Goal: Information Seeking & Learning: Learn about a topic

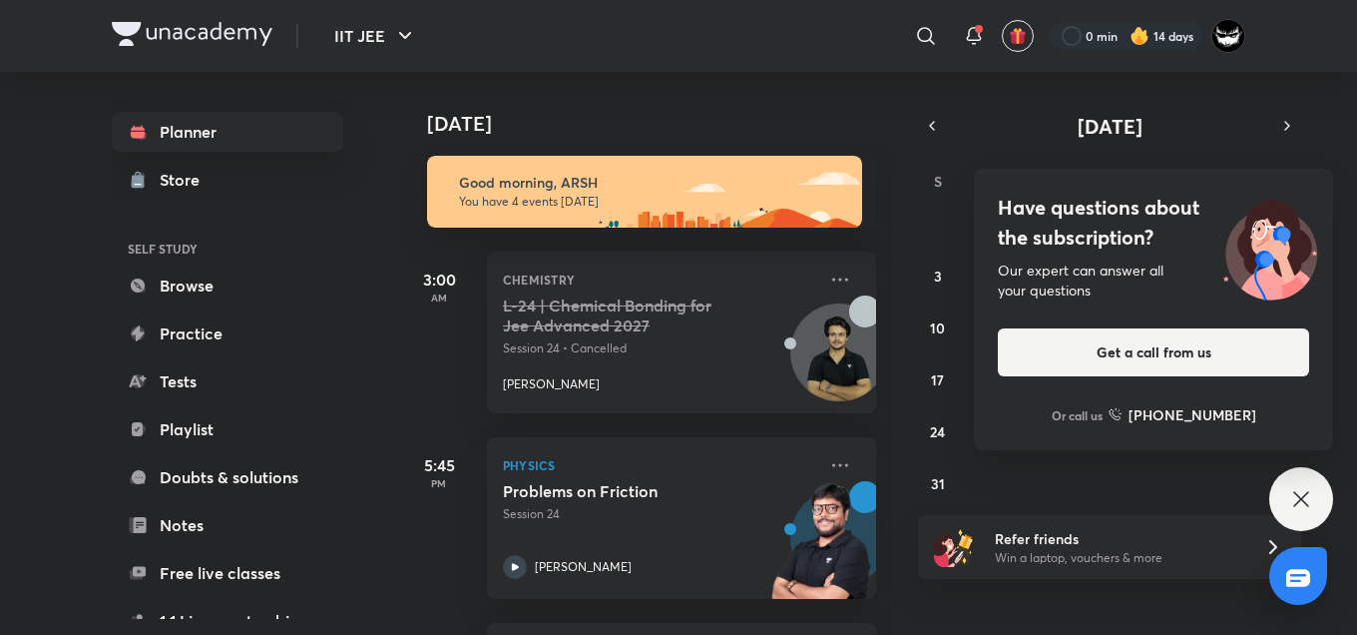
click at [1232, 244] on img at bounding box center [1271, 247] width 126 height 108
